Goal: Task Accomplishment & Management: Complete application form

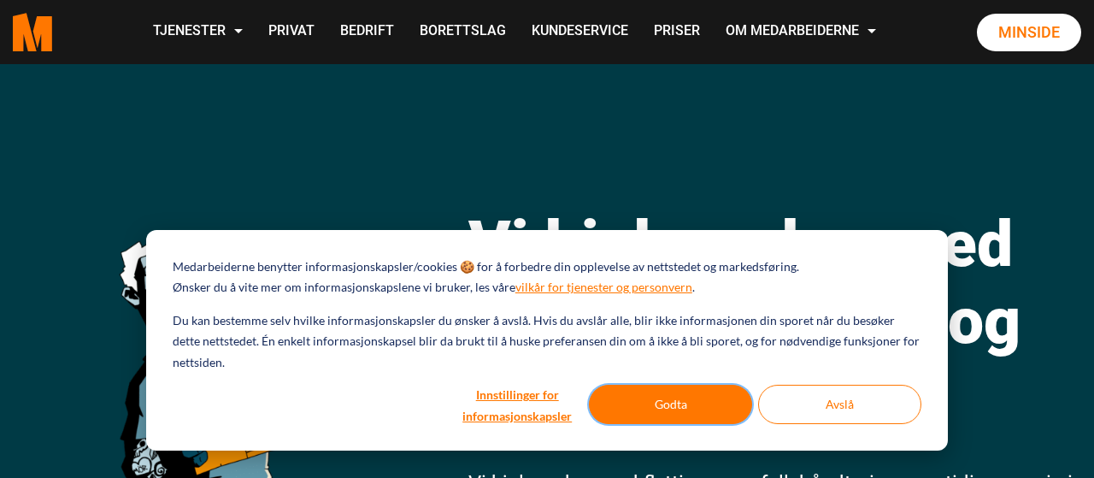
click at [656, 401] on button "Godta" at bounding box center [670, 403] width 163 height 39
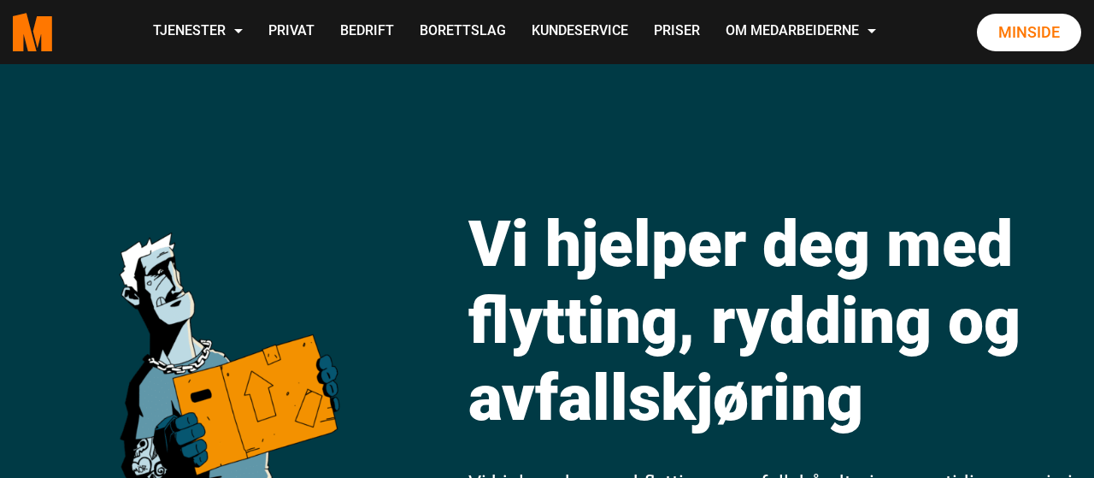
click at [662, 141] on div "Vi hjelper deg med flytting, rydding og avfallskjøring Vi hjelper deg med flytt…" at bounding box center [547, 430] width 1094 height 733
click at [678, 30] on link "Priser" at bounding box center [677, 32] width 72 height 61
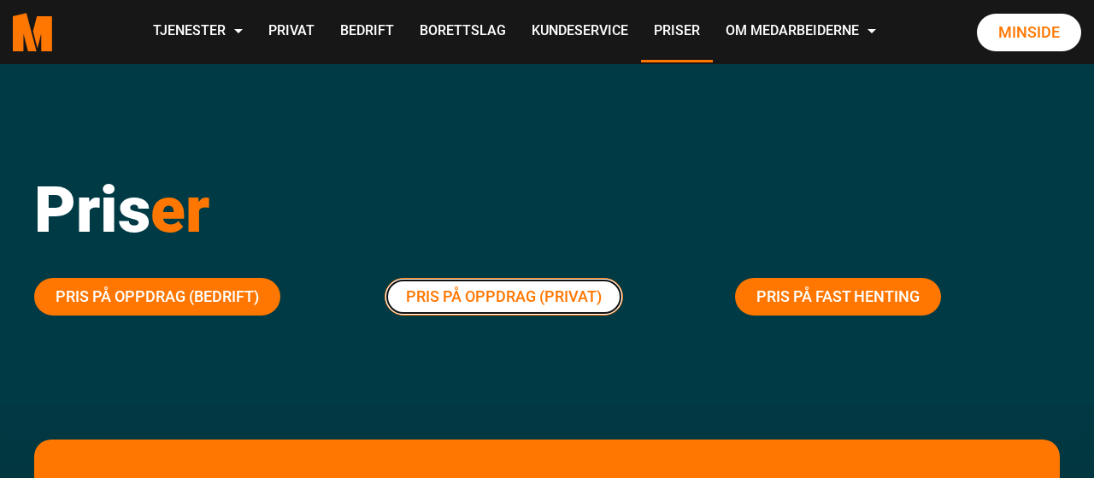
click at [534, 295] on link "Pris på oppdrag (Privat)" at bounding box center [503, 297] width 238 height 38
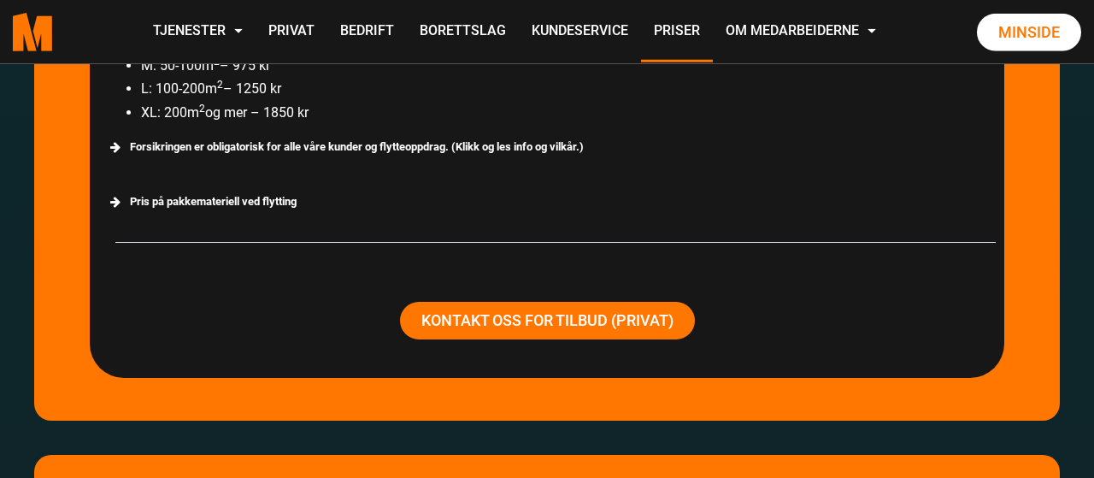
scroll to position [3309, 0]
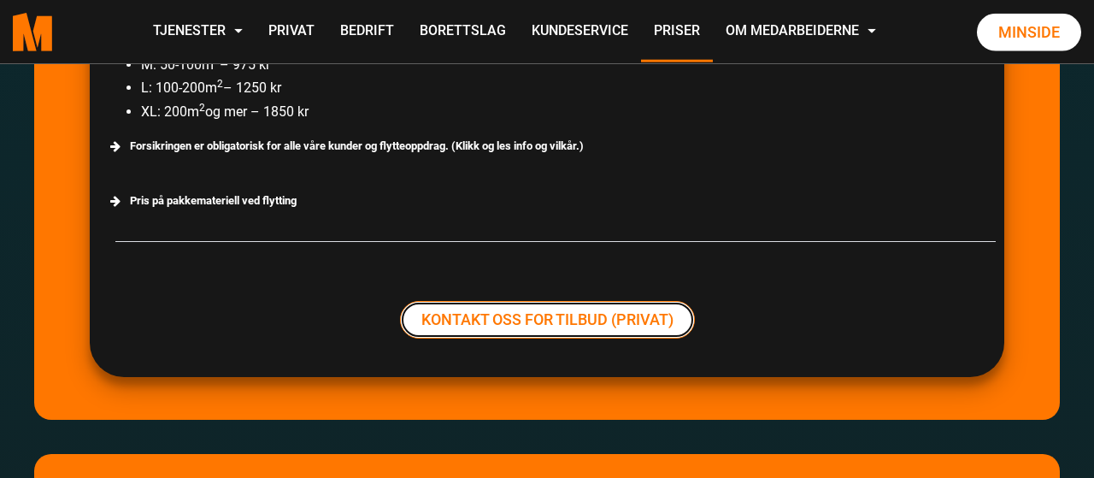
click at [537, 324] on link "Kontakt oss for tilbud (Privat)" at bounding box center [547, 320] width 295 height 38
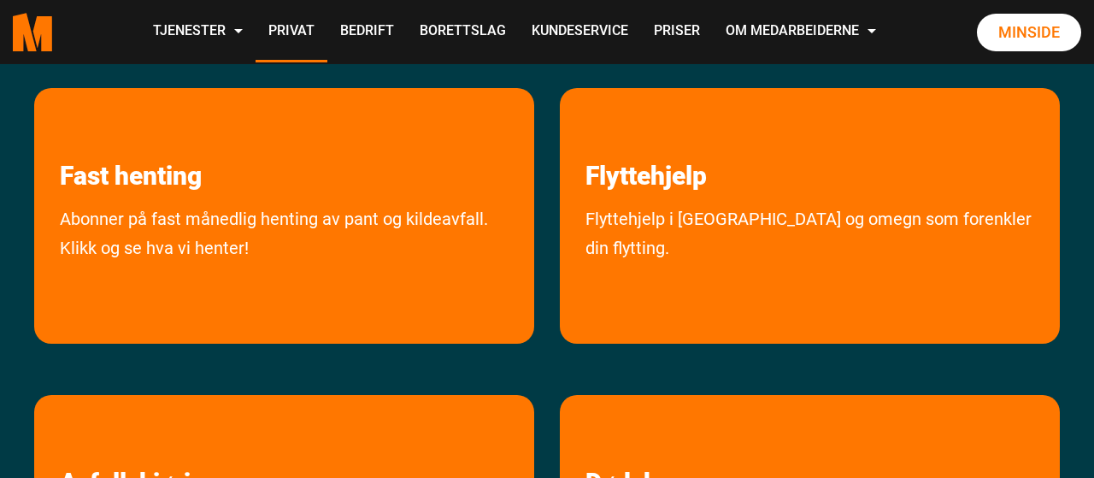
scroll to position [381, 0]
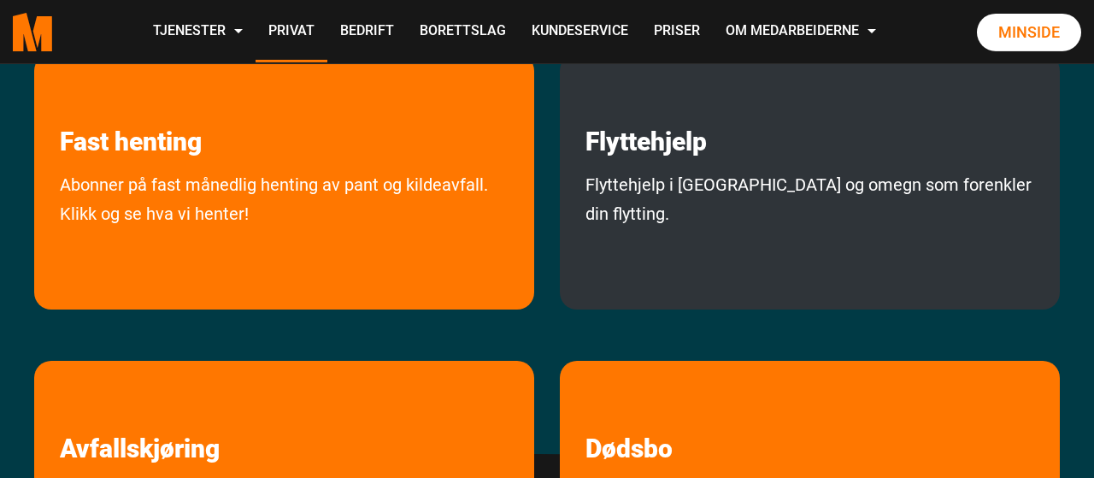
click at [623, 163] on div "Flyttehjelp Flyttehjelp i Oslo og omegn som forenkler din flytting." at bounding box center [810, 181] width 500 height 255
click at [621, 163] on div "Flyttehjelp Flyttehjelp i Oslo og omegn som forenkler din flytting." at bounding box center [810, 181] width 500 height 255
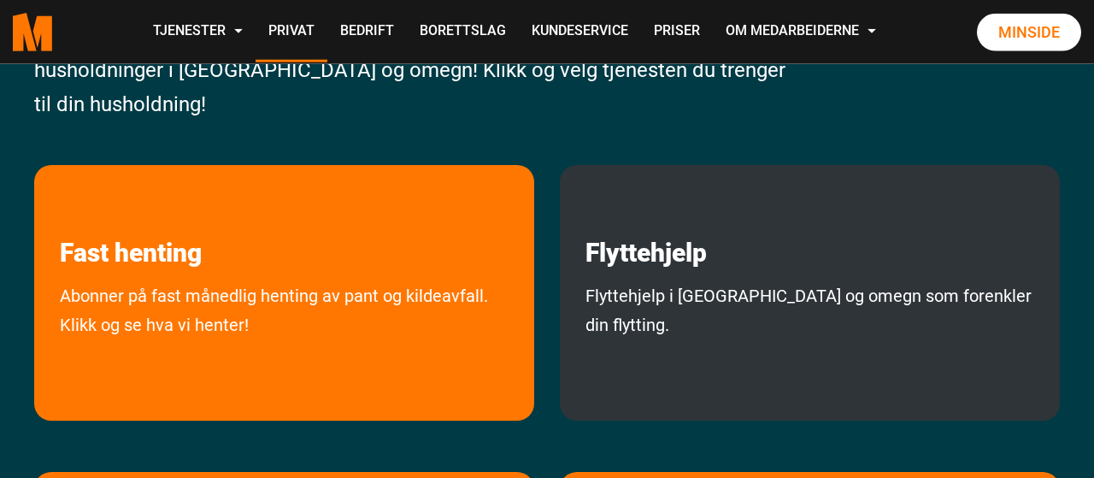
scroll to position [270, 0]
click at [650, 250] on link "Flyttehjelp" at bounding box center [646, 216] width 173 height 103
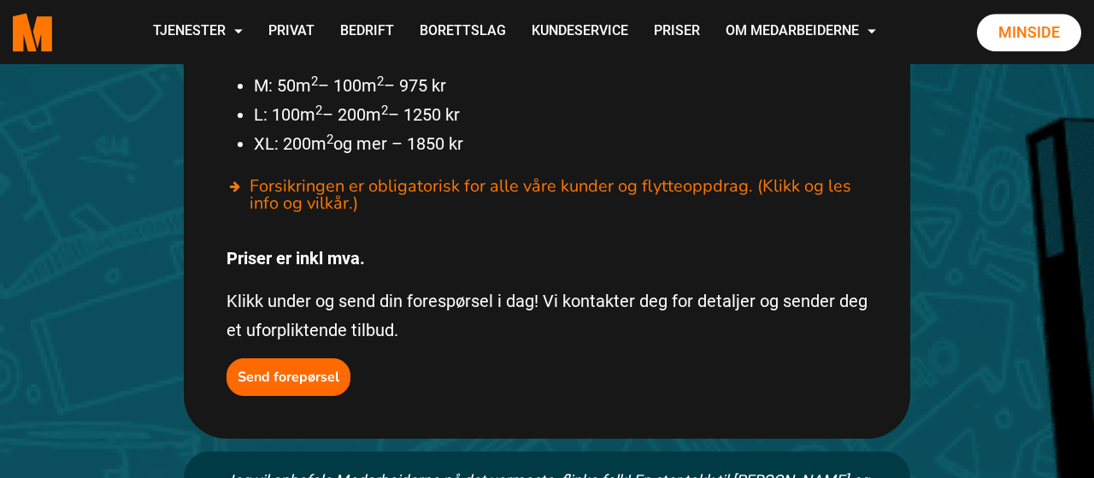
scroll to position [1190, 0]
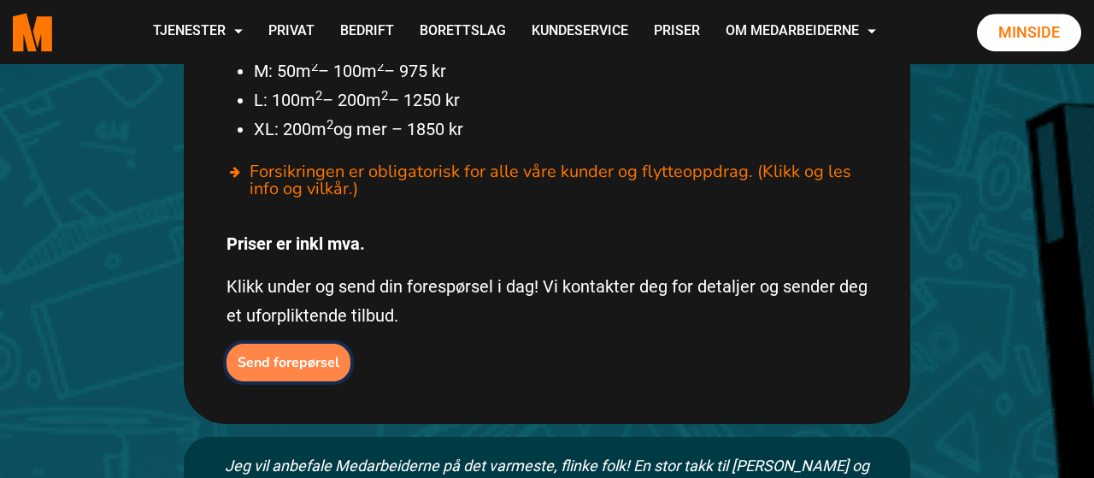
click at [276, 353] on b "Send forepørsel" at bounding box center [289, 362] width 102 height 19
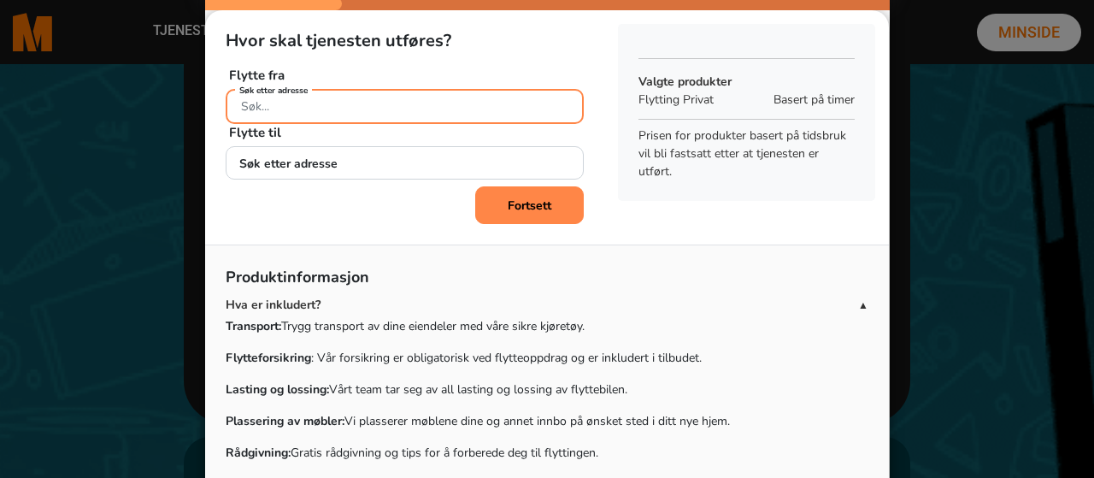
click at [256, 111] on input "Søk etter adresse" at bounding box center [405, 106] width 358 height 35
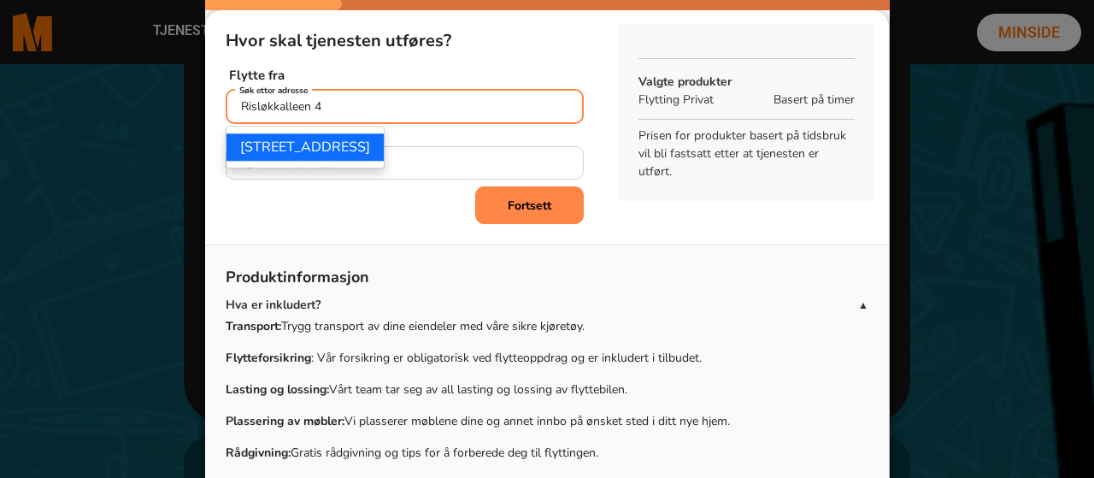
click at [280, 148] on ngb-highlight "[STREET_ADDRESS]" at bounding box center [305, 147] width 130 height 19
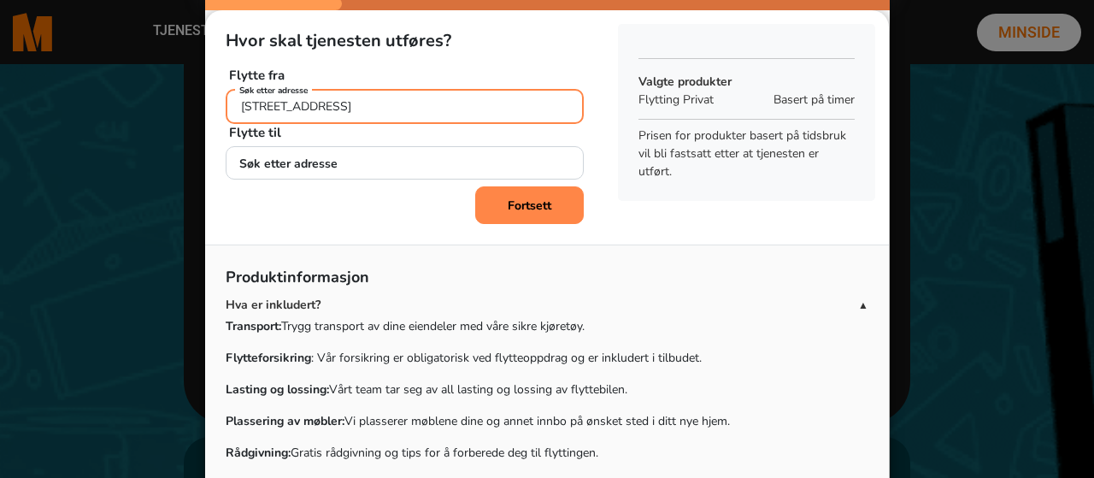
type input "[STREET_ADDRESS]"
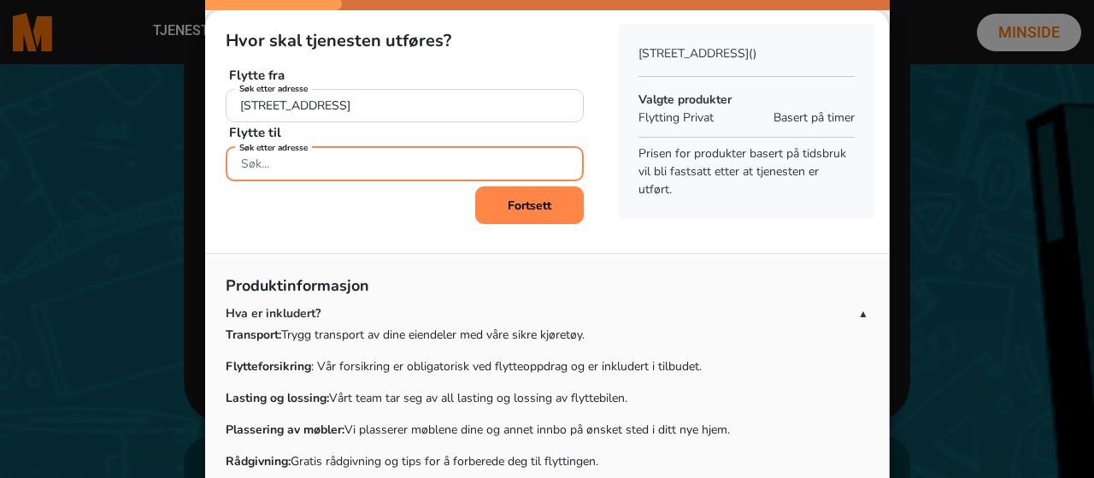
click at [264, 176] on input "Søk etter adresse" at bounding box center [405, 163] width 358 height 35
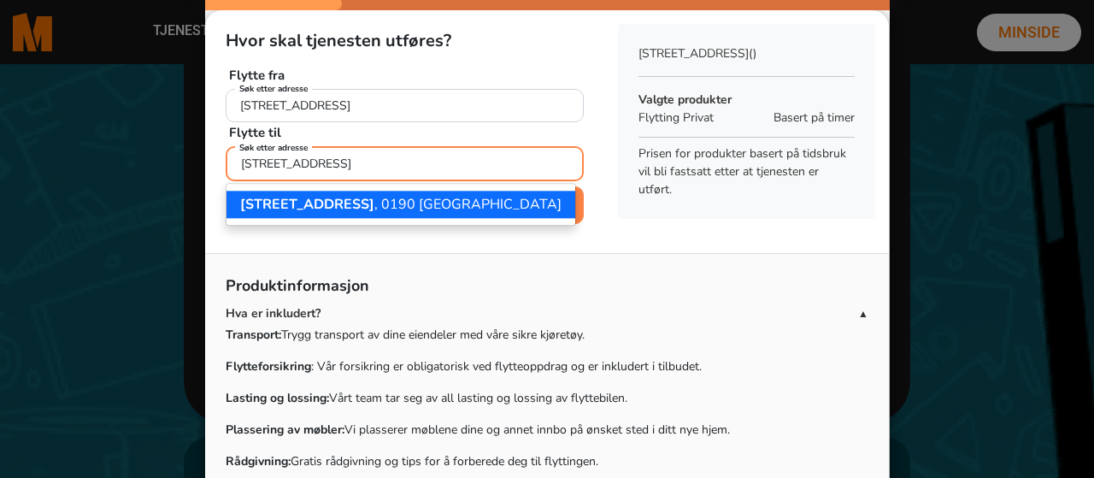
click at [266, 204] on span "[STREET_ADDRESS]" at bounding box center [307, 204] width 134 height 19
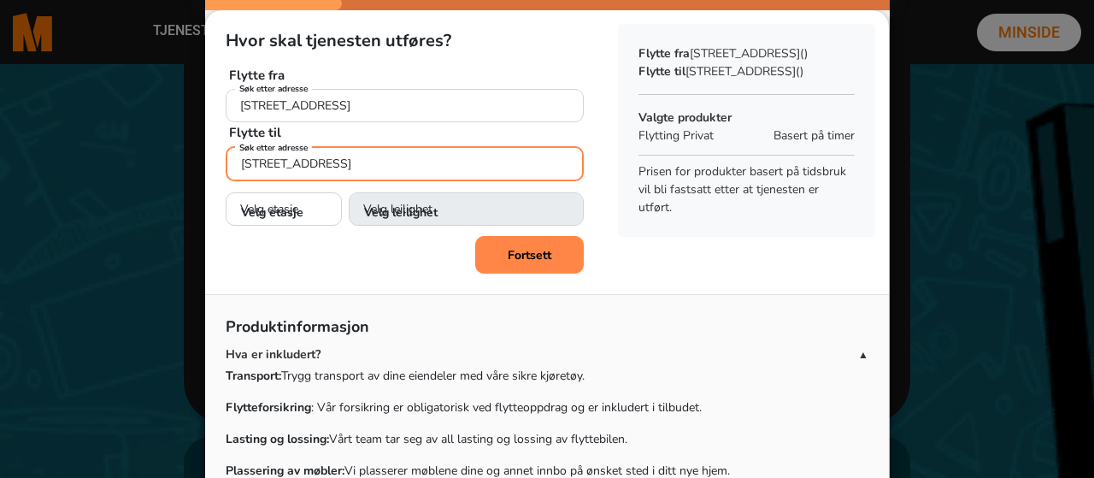
type input "[STREET_ADDRESS]"
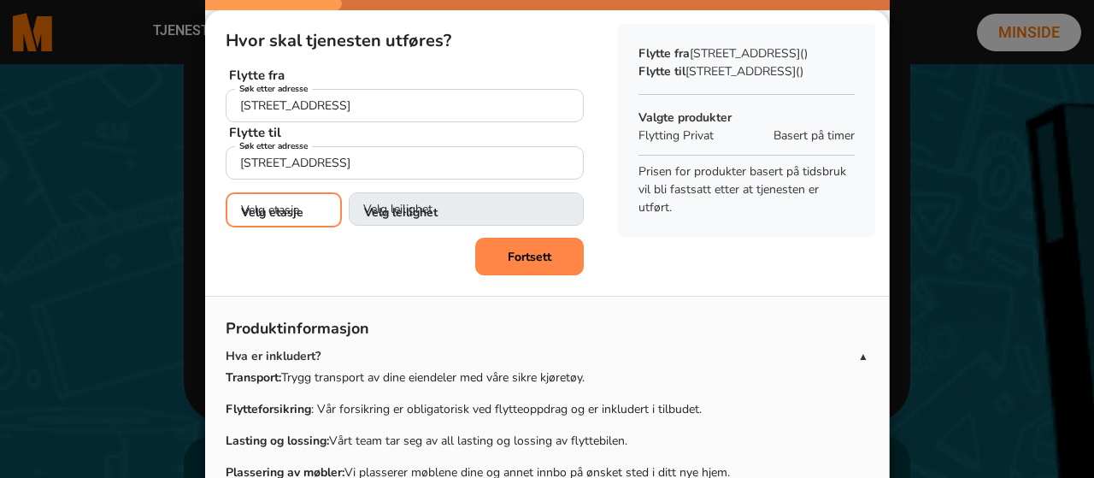
select select "05"
click option "5. etasje" at bounding box center [0, 0] width 0 height 0
select select
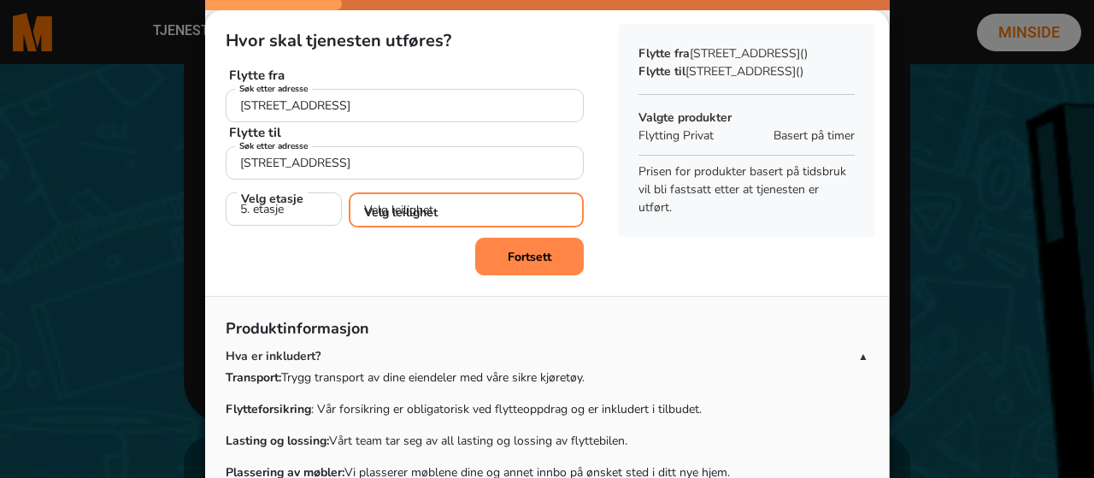
click at [349, 192] on select "Velg leilighet 1. dør fra venstre (H0501) 2. dør fra venstre (H0502)" at bounding box center [466, 209] width 235 height 35
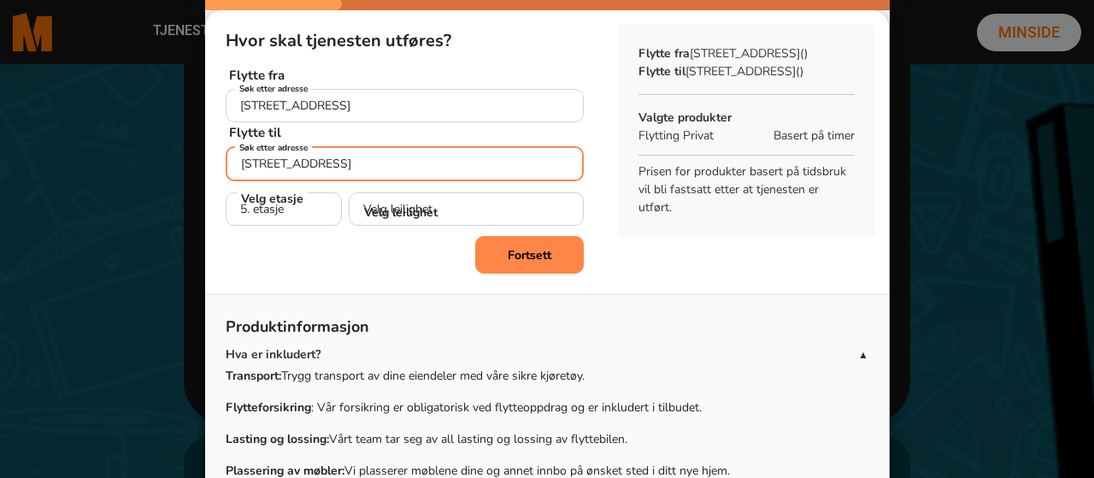
click at [479, 158] on input "[STREET_ADDRESS]" at bounding box center [405, 163] width 358 height 35
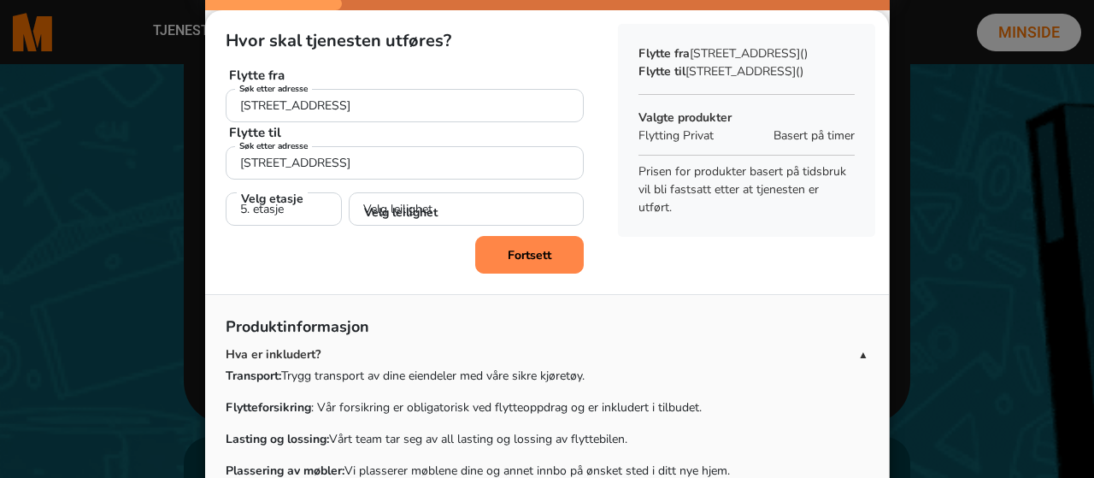
click at [492, 250] on button "Fortsett" at bounding box center [529, 255] width 109 height 38
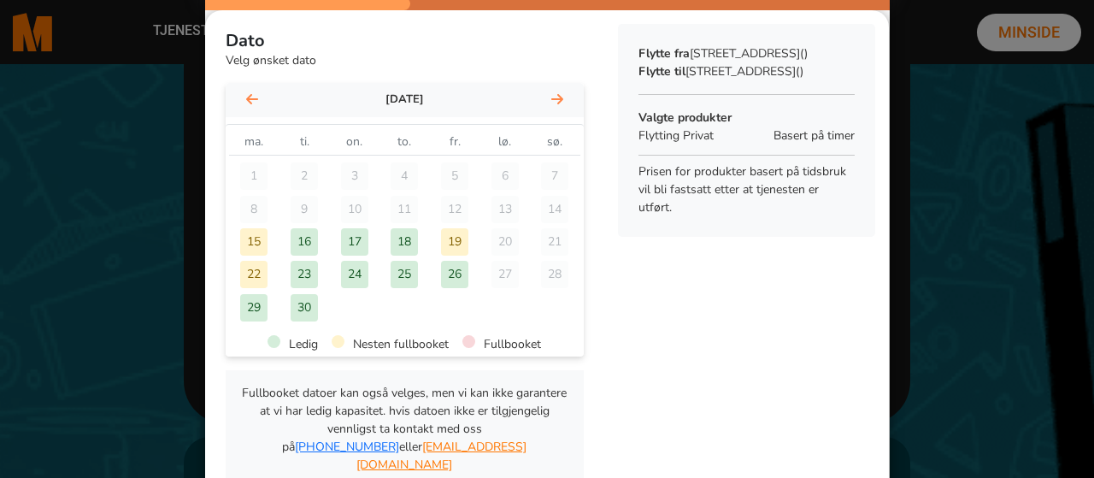
click at [451, 235] on div "19" at bounding box center [454, 241] width 27 height 27
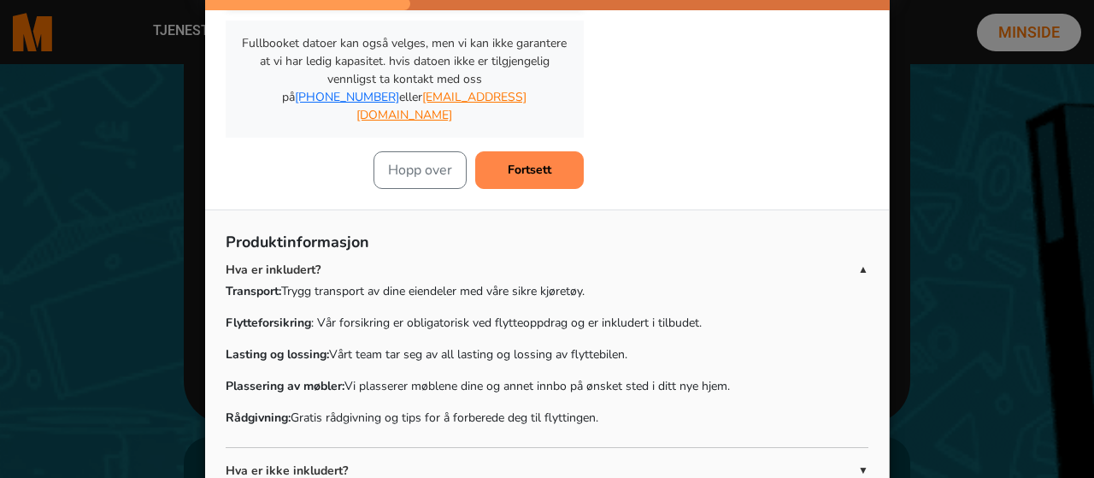
scroll to position [374, 0]
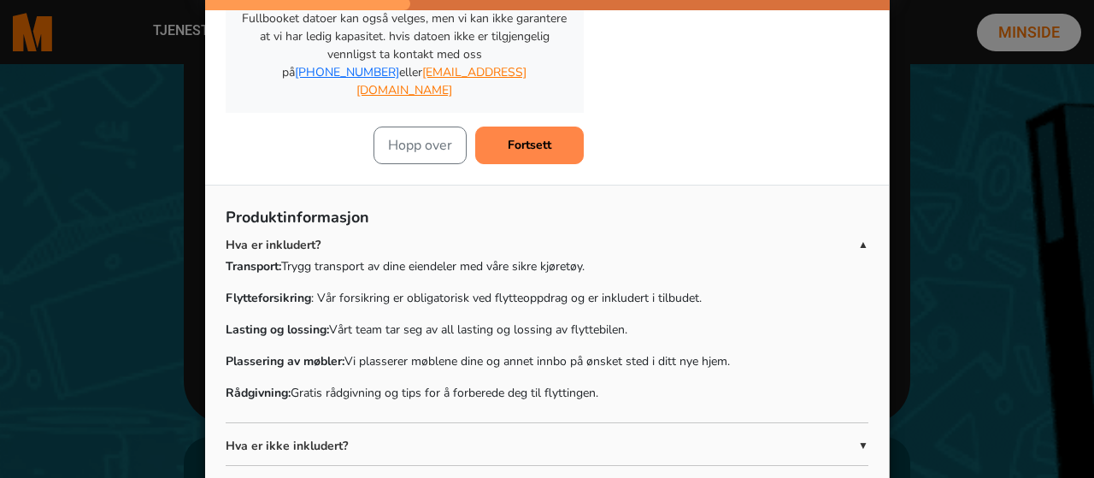
click at [517, 137] on b "Fortsett" at bounding box center [530, 145] width 44 height 16
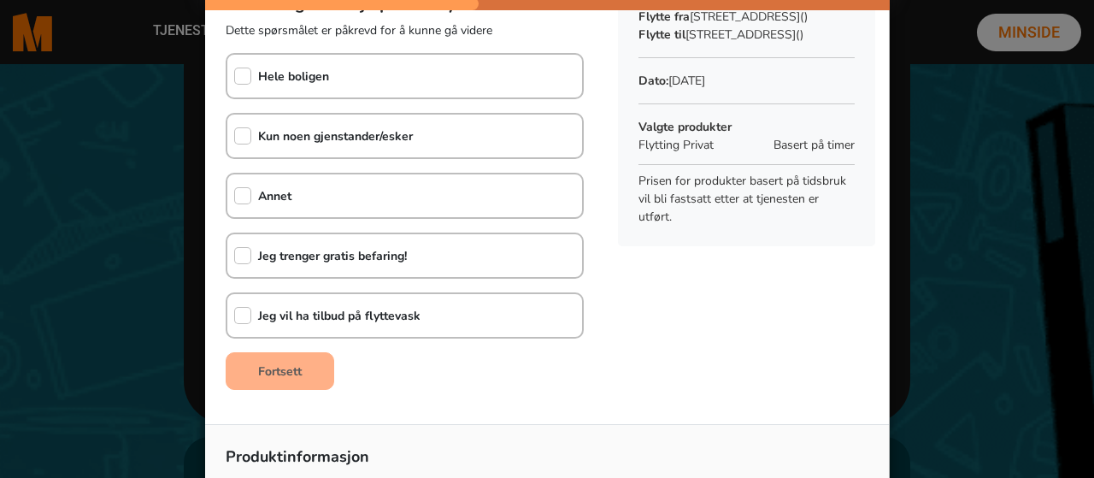
scroll to position [0, 0]
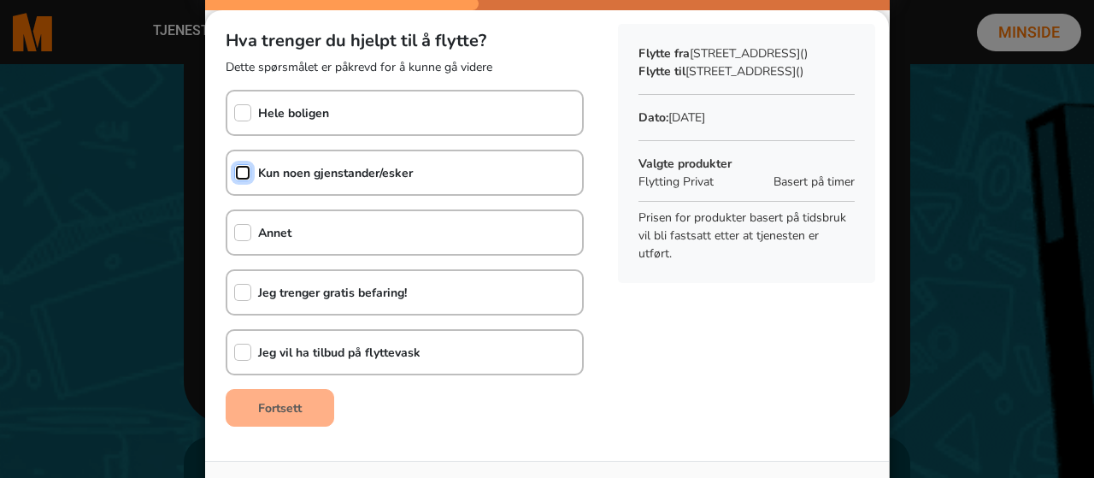
click at [240, 173] on input "checkbox" at bounding box center [242, 172] width 17 height 17
checkbox input "true"
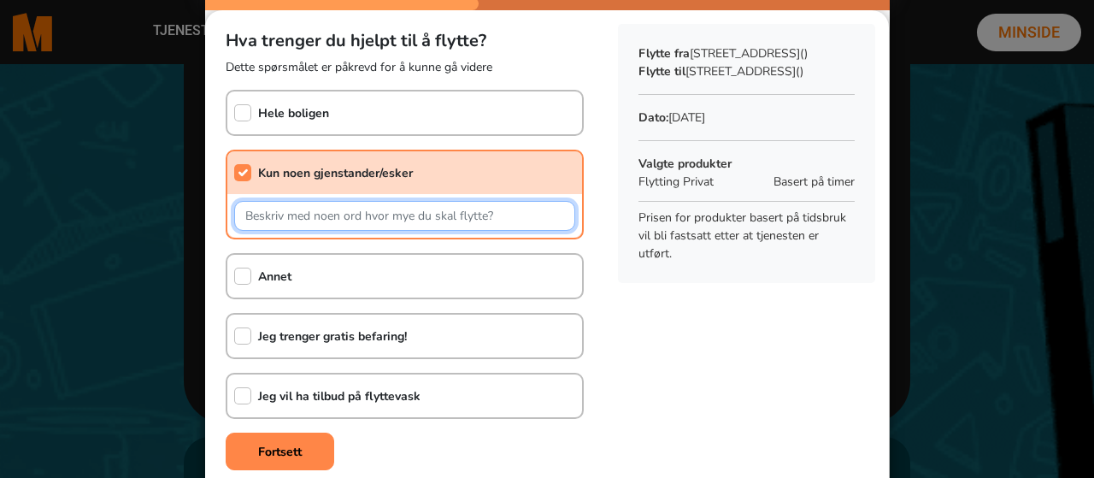
click at [249, 215] on input "text" at bounding box center [404, 216] width 341 height 30
type input "Denne"
type input "Vi skal flytte fra hus til leilighet og må gjøre dette i to runder. I første om…"
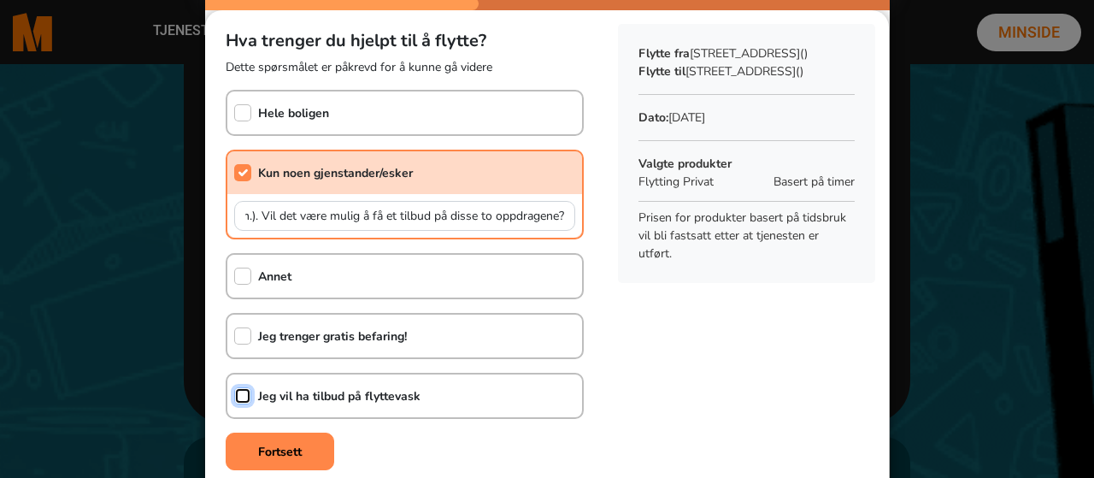
click at [241, 396] on input "checkbox" at bounding box center [242, 395] width 17 height 17
checkbox input "true"
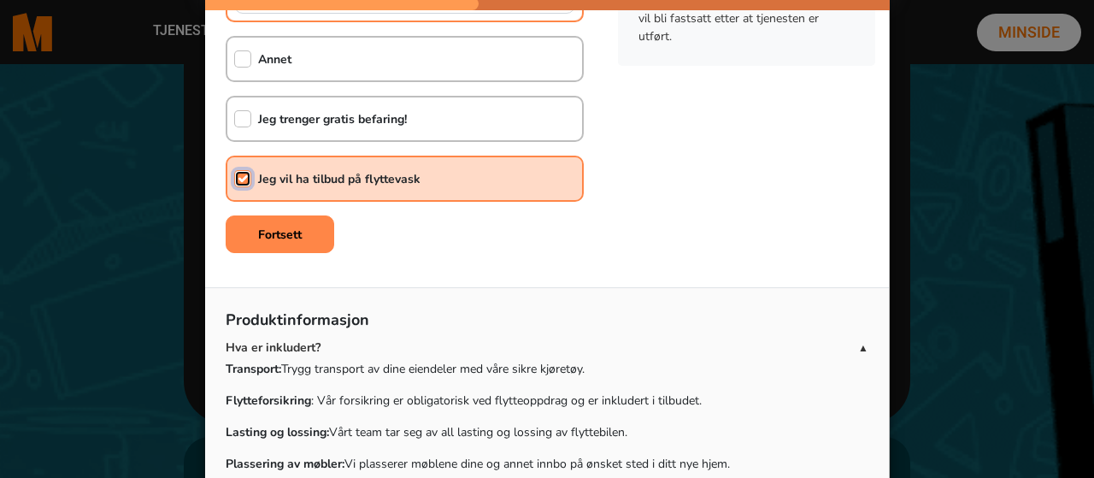
scroll to position [218, 0]
click at [268, 231] on b "Fortsett" at bounding box center [280, 234] width 44 height 16
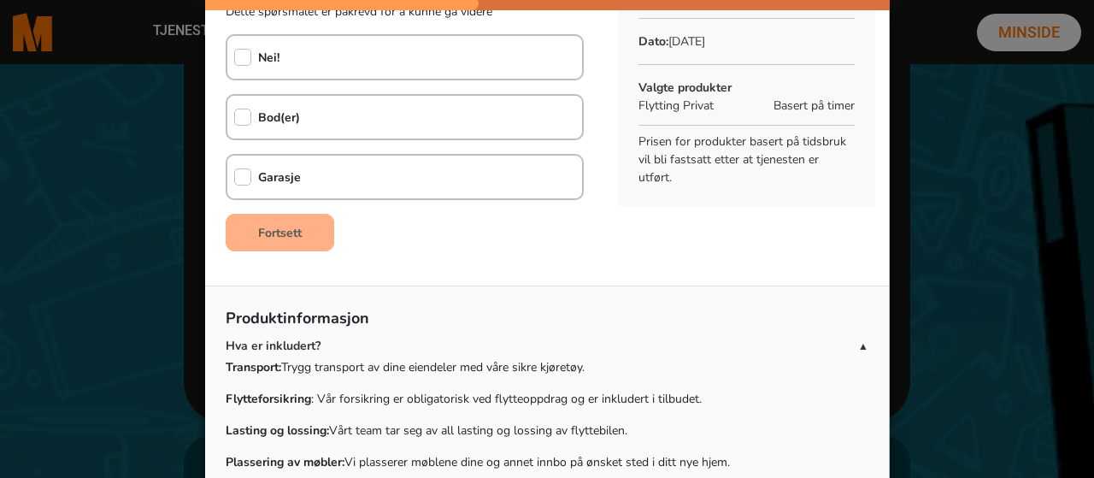
scroll to position [0, 0]
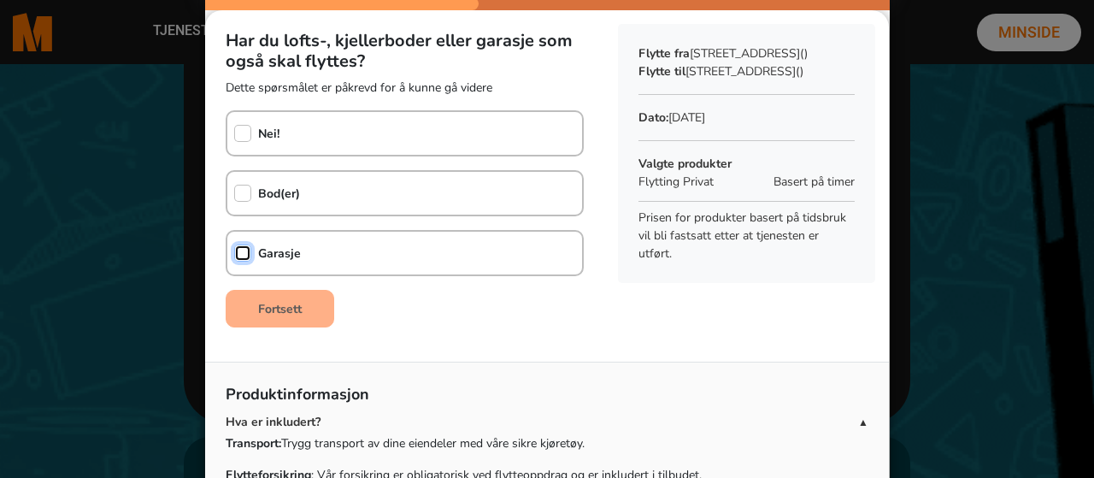
click at [243, 252] on input "checkbox" at bounding box center [242, 252] width 17 height 17
checkbox input "true"
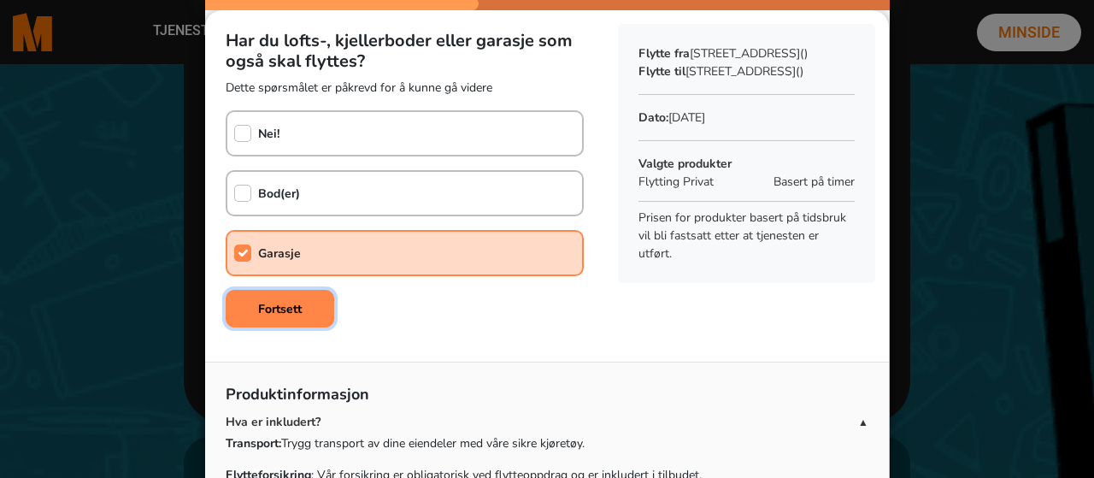
click at [276, 305] on b "Fortsett" at bounding box center [280, 309] width 44 height 16
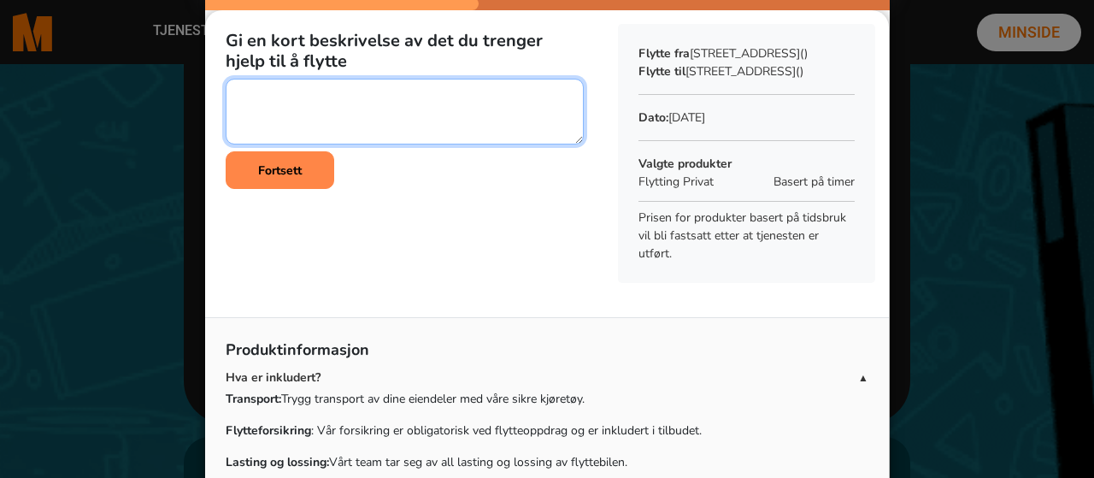
click at [243, 95] on textarea at bounding box center [405, 112] width 358 height 66
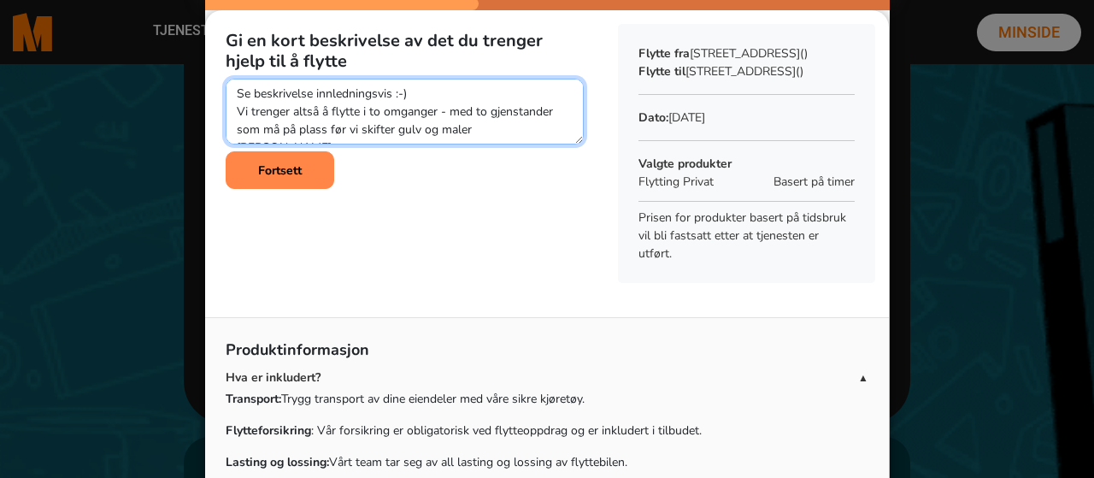
click at [523, 132] on textarea at bounding box center [405, 112] width 358 height 66
type textarea "Se beskrivelse innledningsvis :-) Vi trenger altså å flytte i to omganger - med…"
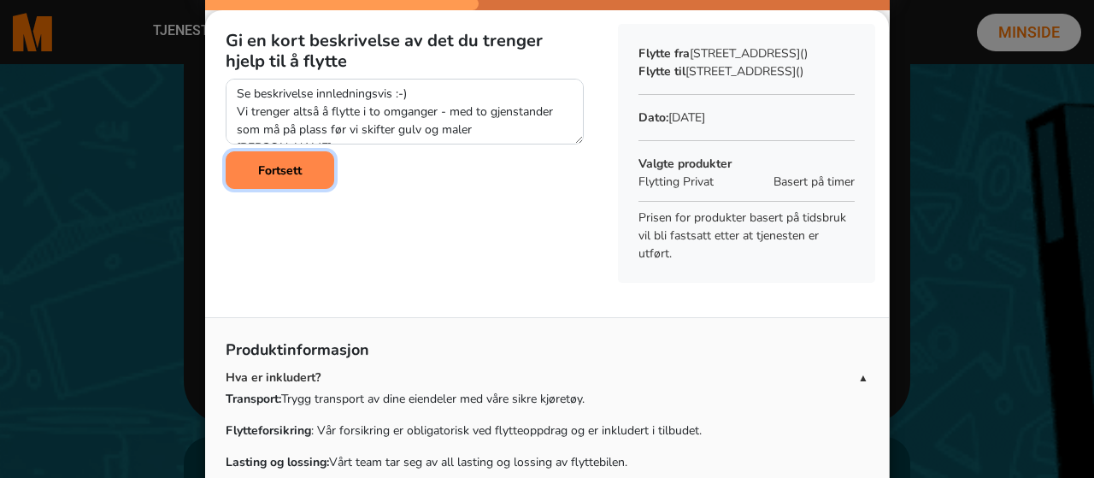
click at [278, 173] on b "Fortsett" at bounding box center [280, 170] width 44 height 16
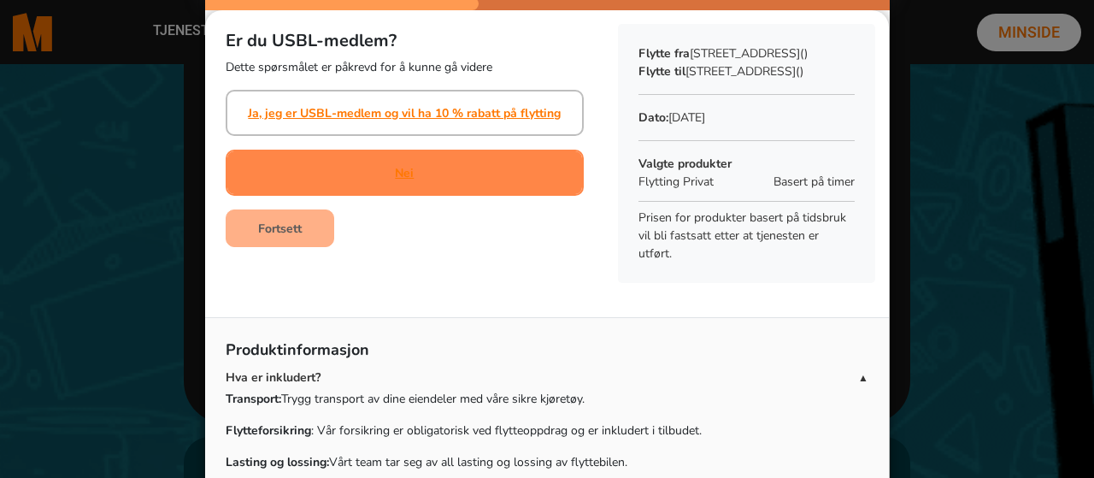
click at [395, 163] on div "Nei" at bounding box center [405, 173] width 358 height 46
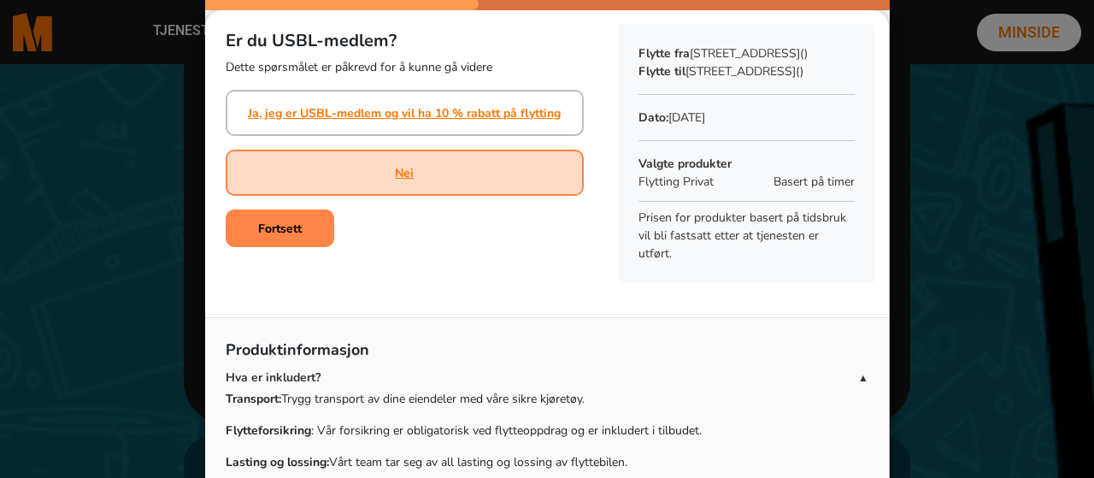
click at [394, 168] on div "Nei" at bounding box center [405, 173] width 358 height 46
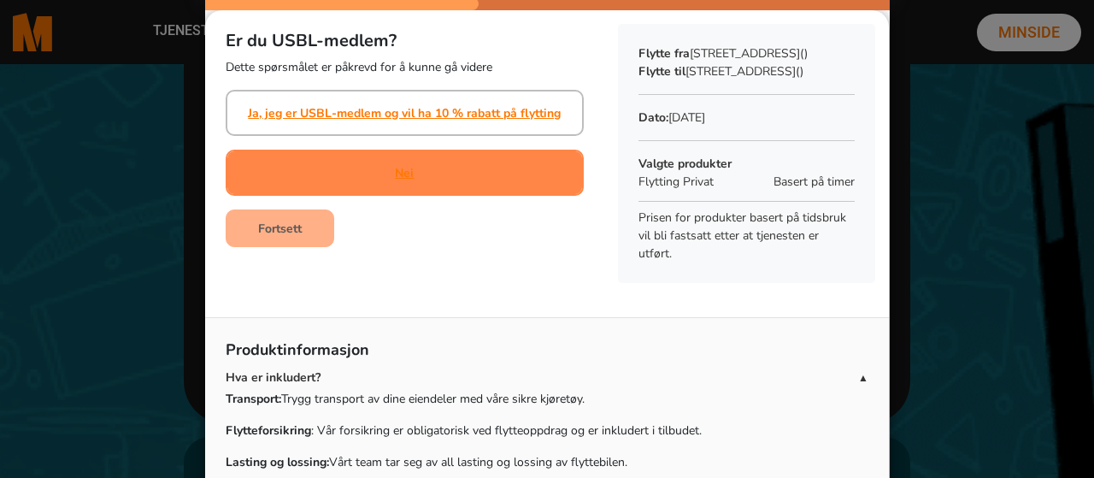
click at [395, 173] on div "Nei" at bounding box center [405, 173] width 358 height 46
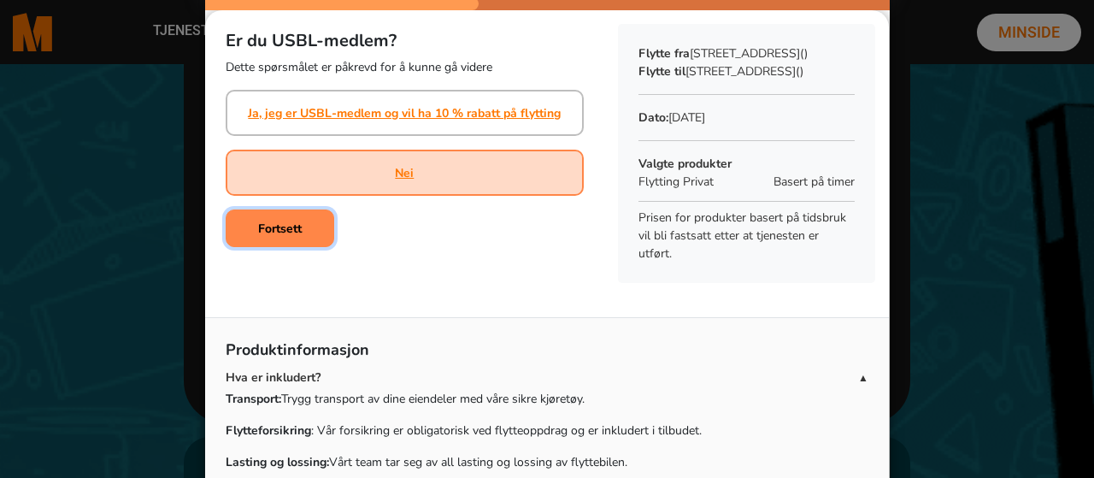
click at [276, 232] on b "Fortsett" at bounding box center [280, 228] width 44 height 16
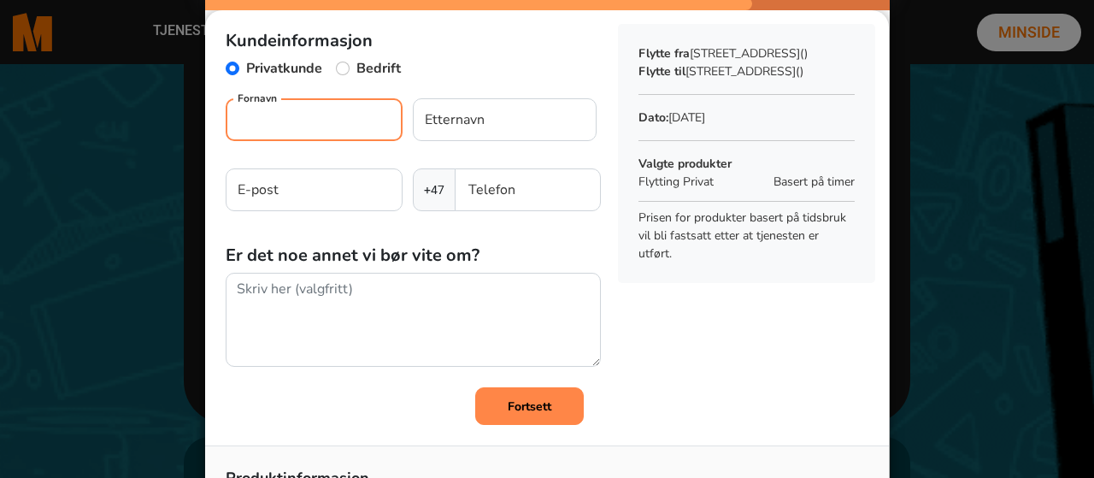
click at [257, 122] on input "Fornavn" at bounding box center [314, 119] width 177 height 43
type input "[PERSON_NAME]"
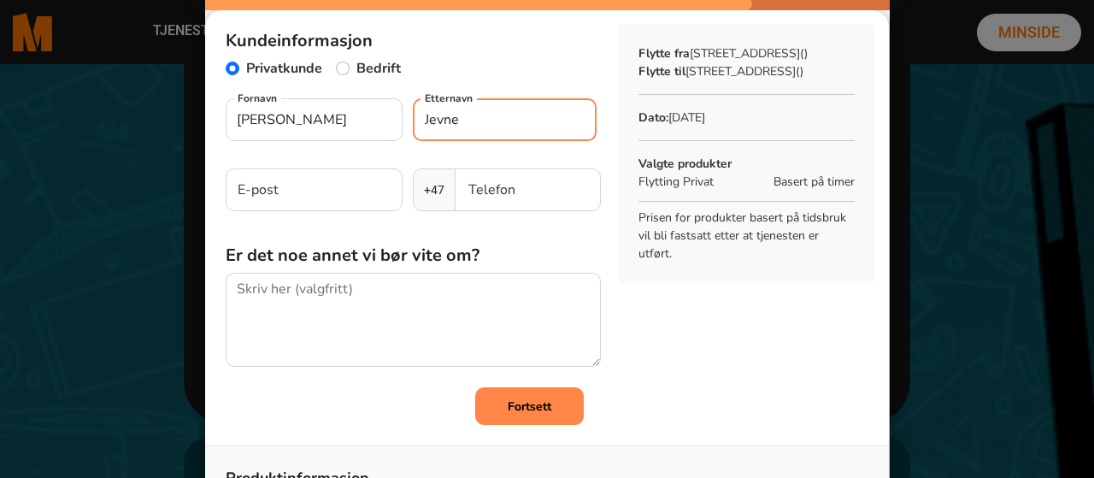
type input "Jevne"
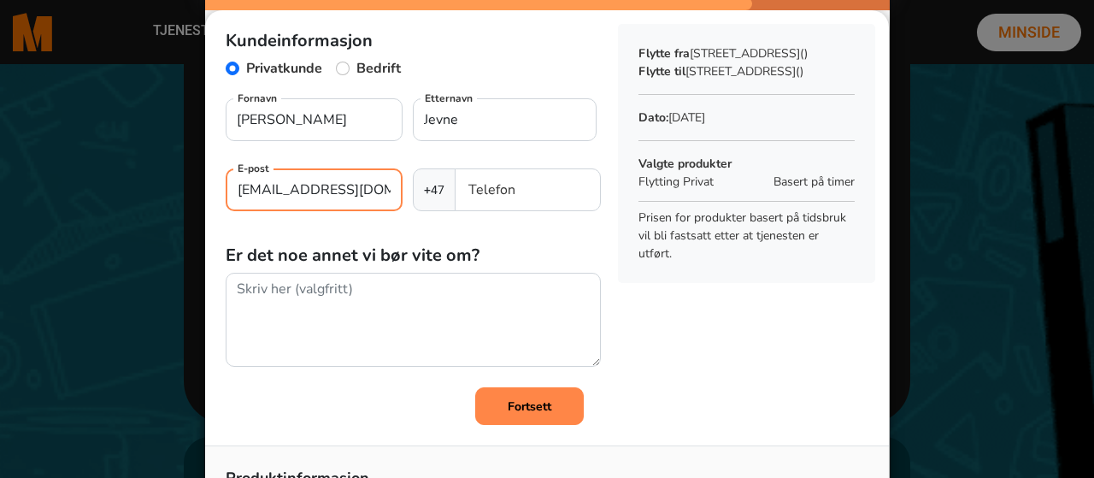
type input "[EMAIL_ADDRESS][DOMAIN_NAME]"
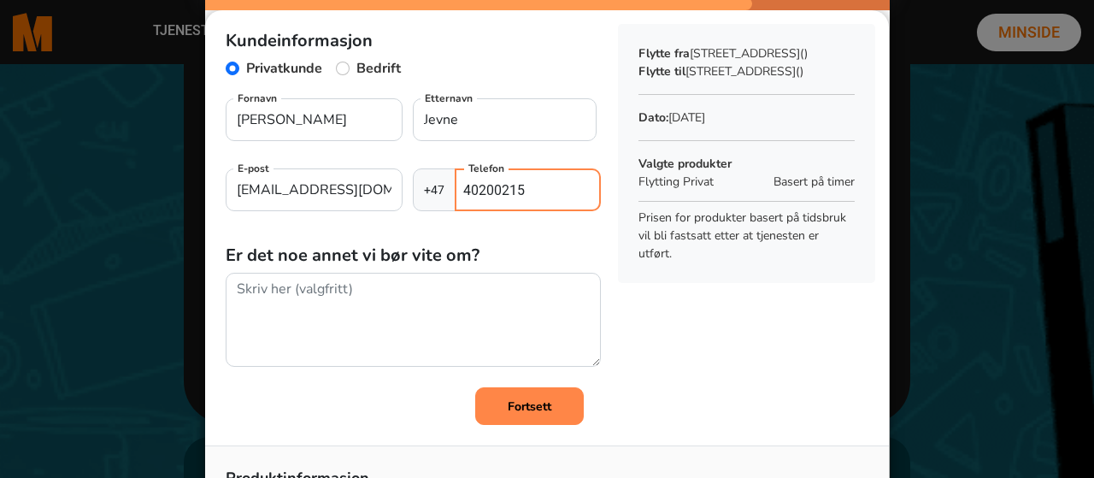
type input "40200215"
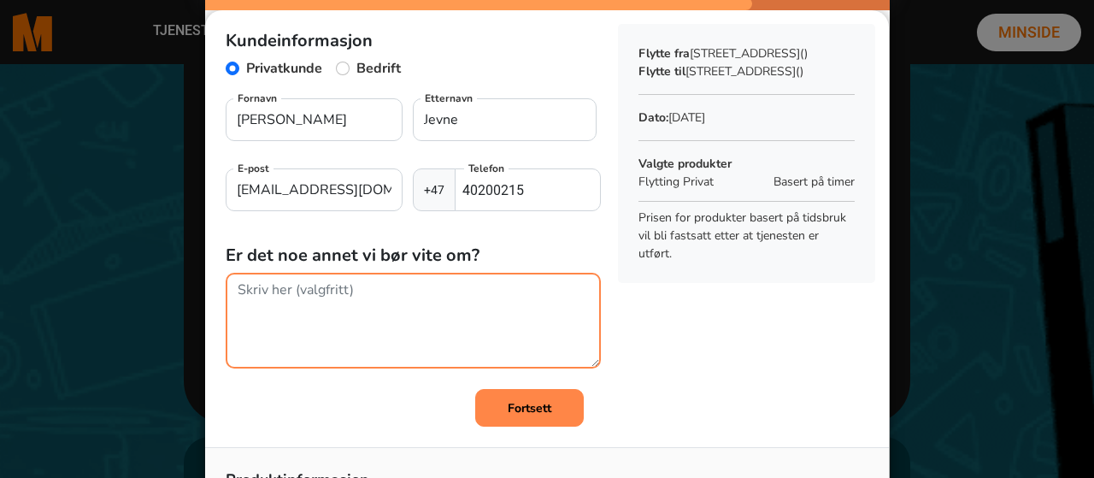
click at [235, 287] on textarea at bounding box center [413, 321] width 375 height 96
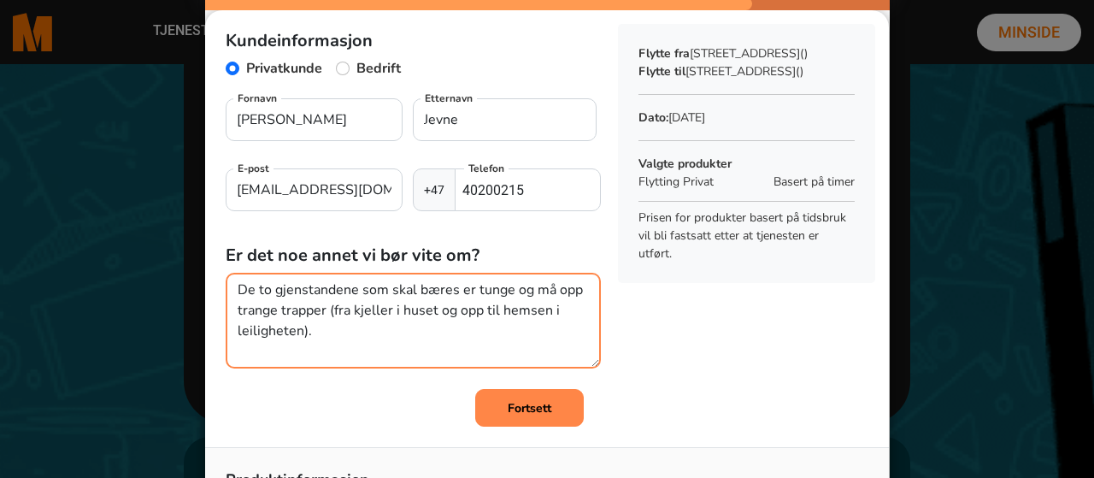
type textarea "De to gjenstandene som skal bæres er tunge og må opp trange trapper (fra kjelle…"
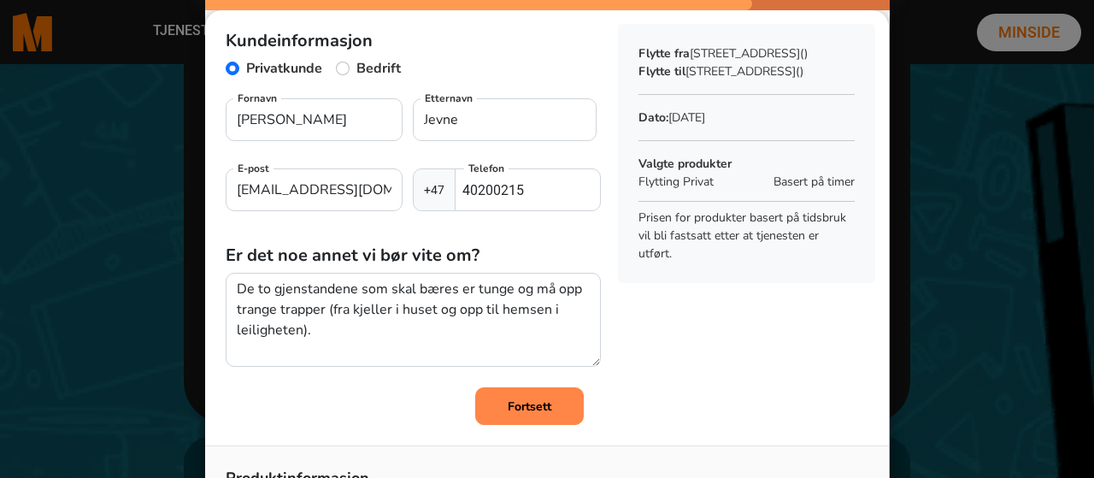
click at [526, 406] on b "Fortsett" at bounding box center [530, 406] width 44 height 16
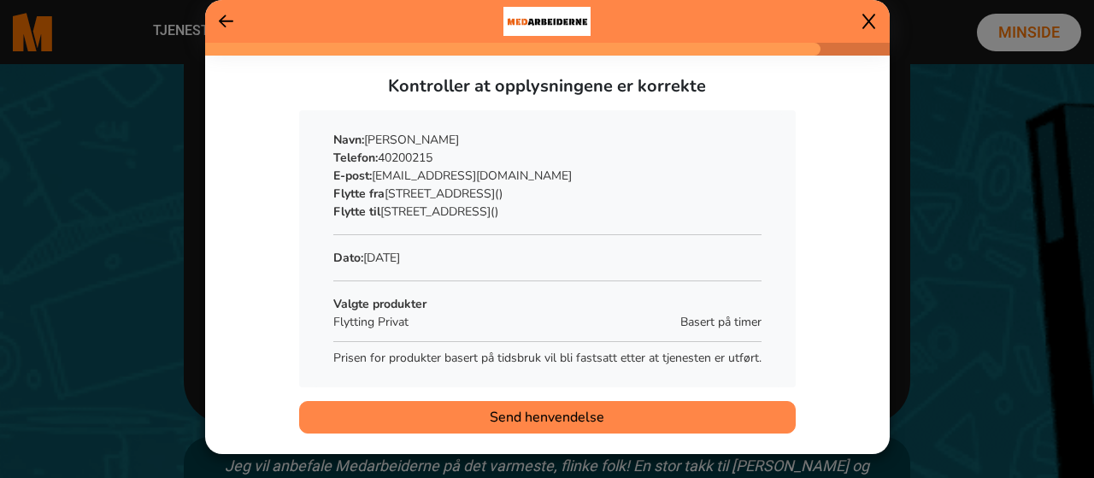
click at [539, 423] on span "Send henvendelse" at bounding box center [547, 417] width 114 height 21
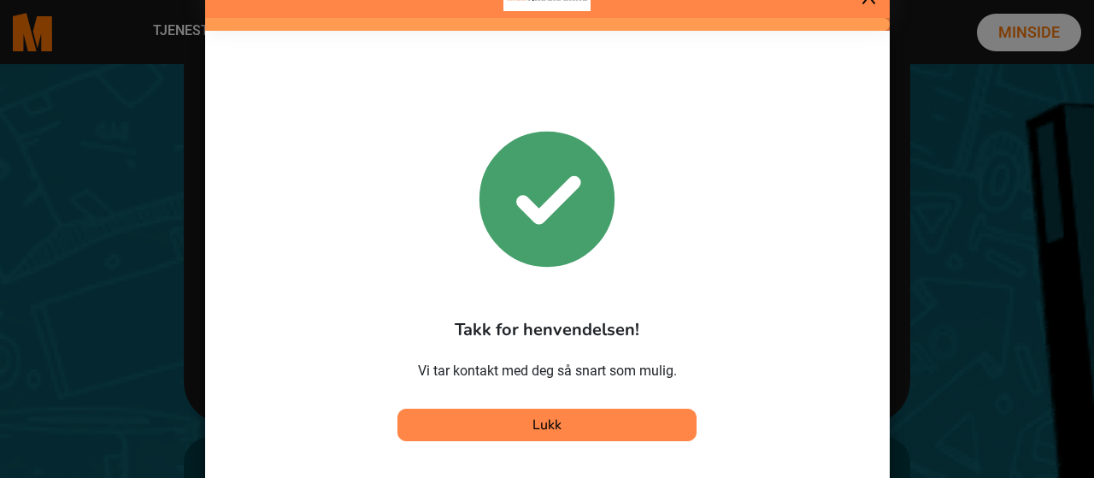
click at [548, 423] on span "Lukk" at bounding box center [546, 424] width 29 height 19
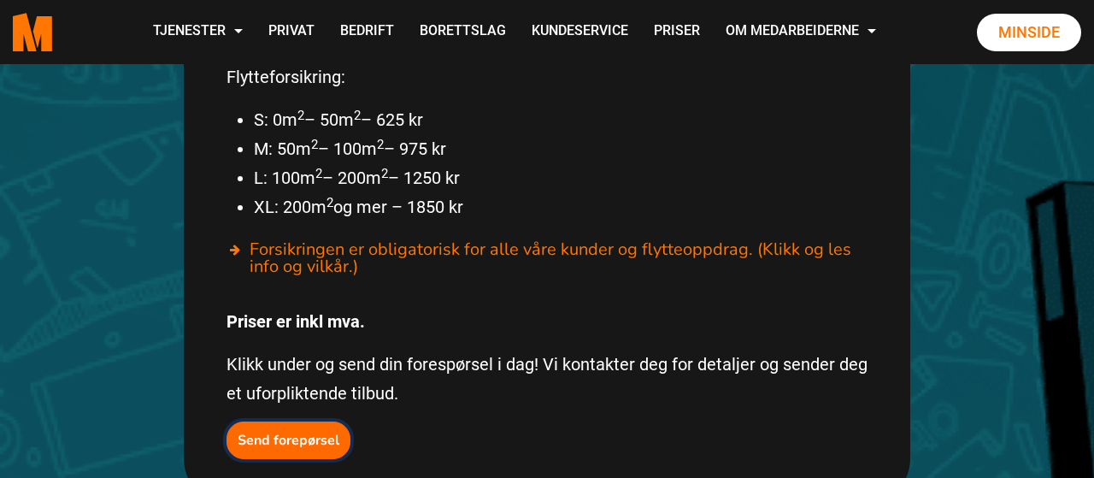
scroll to position [1111, 0]
